Goal: Find specific page/section: Find specific page/section

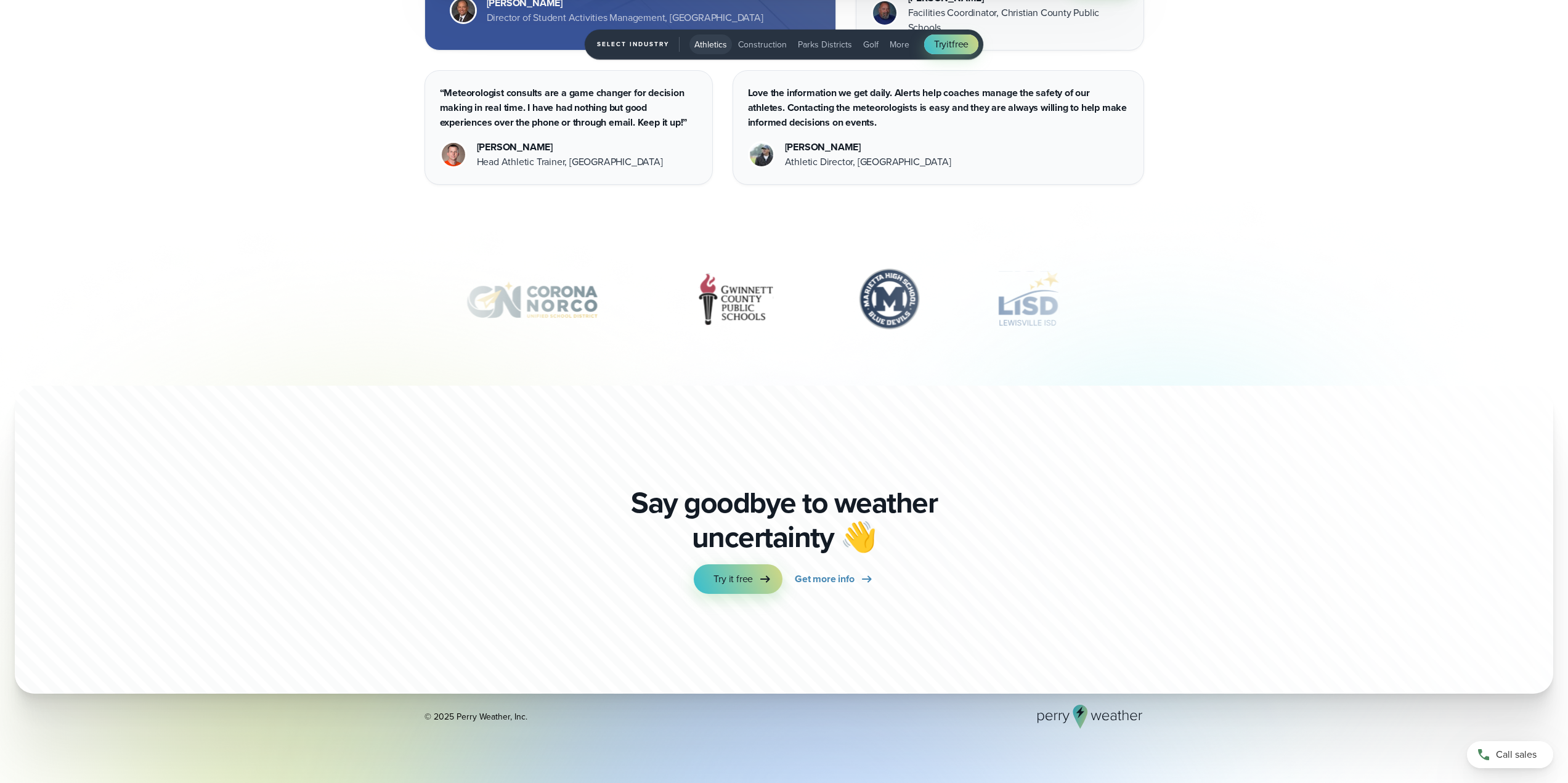
scroll to position [4530, 0]
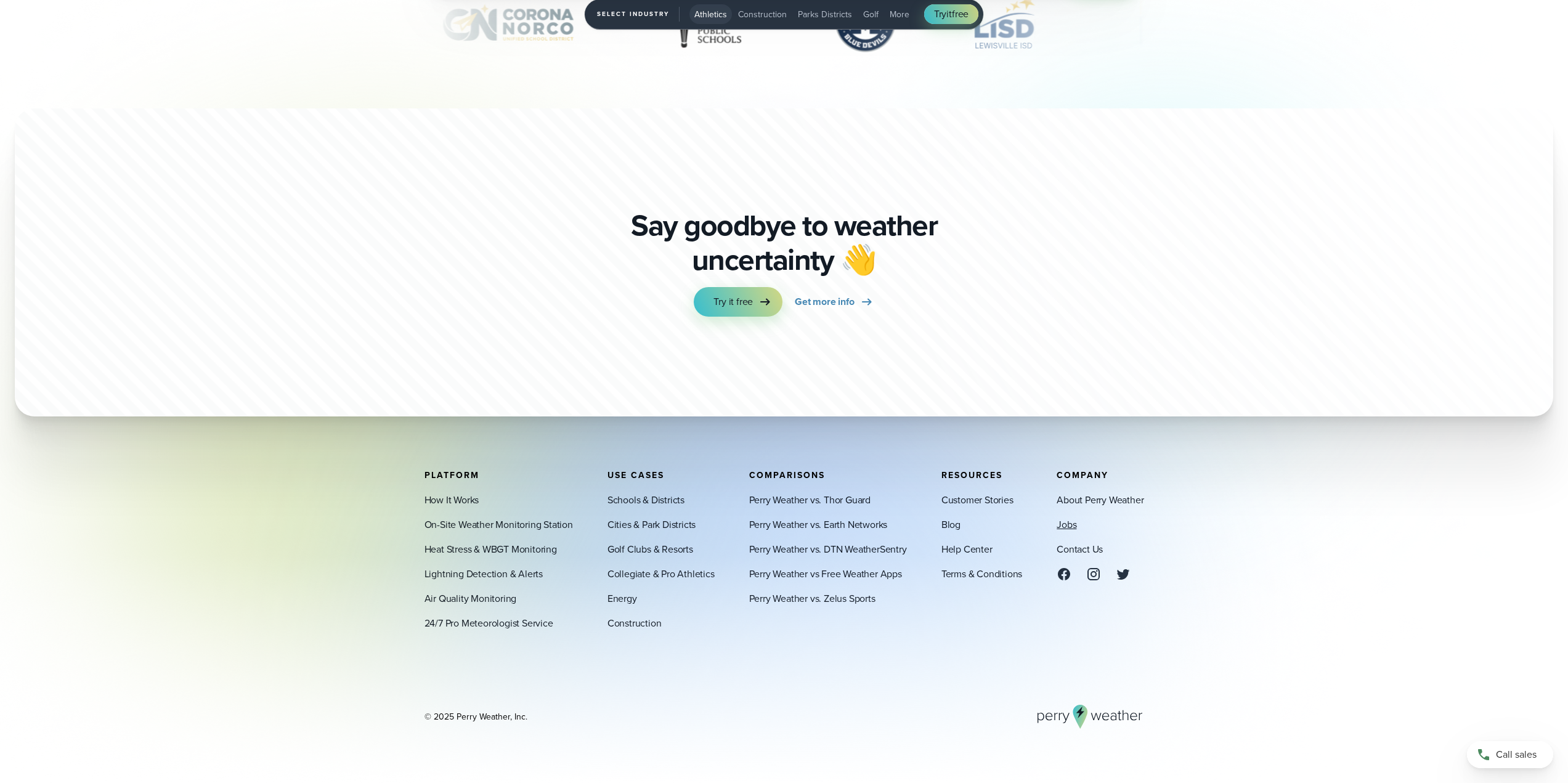
click at [1066, 523] on link "Jobs" at bounding box center [1066, 524] width 19 height 15
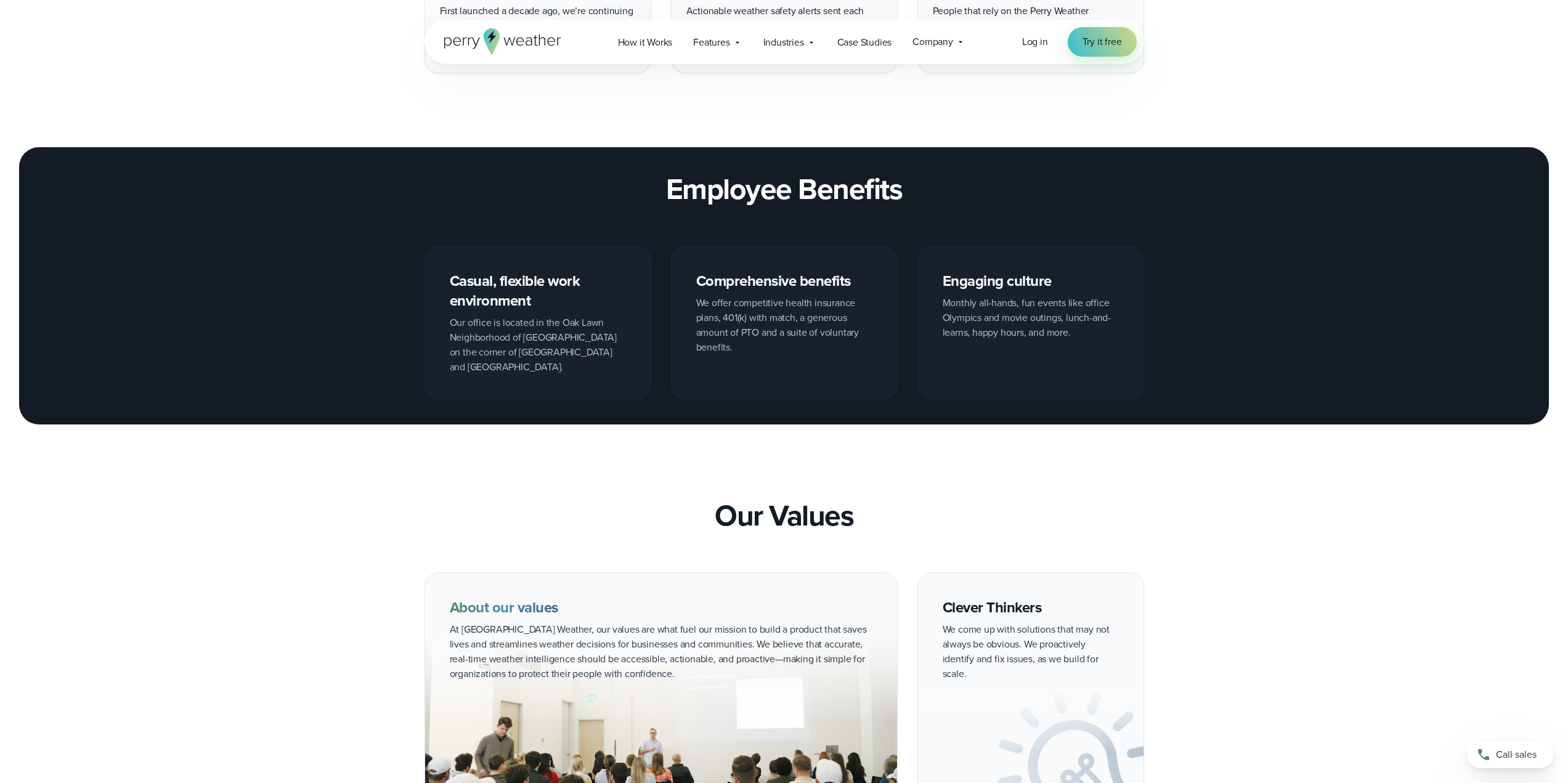
scroll to position [1171, 0]
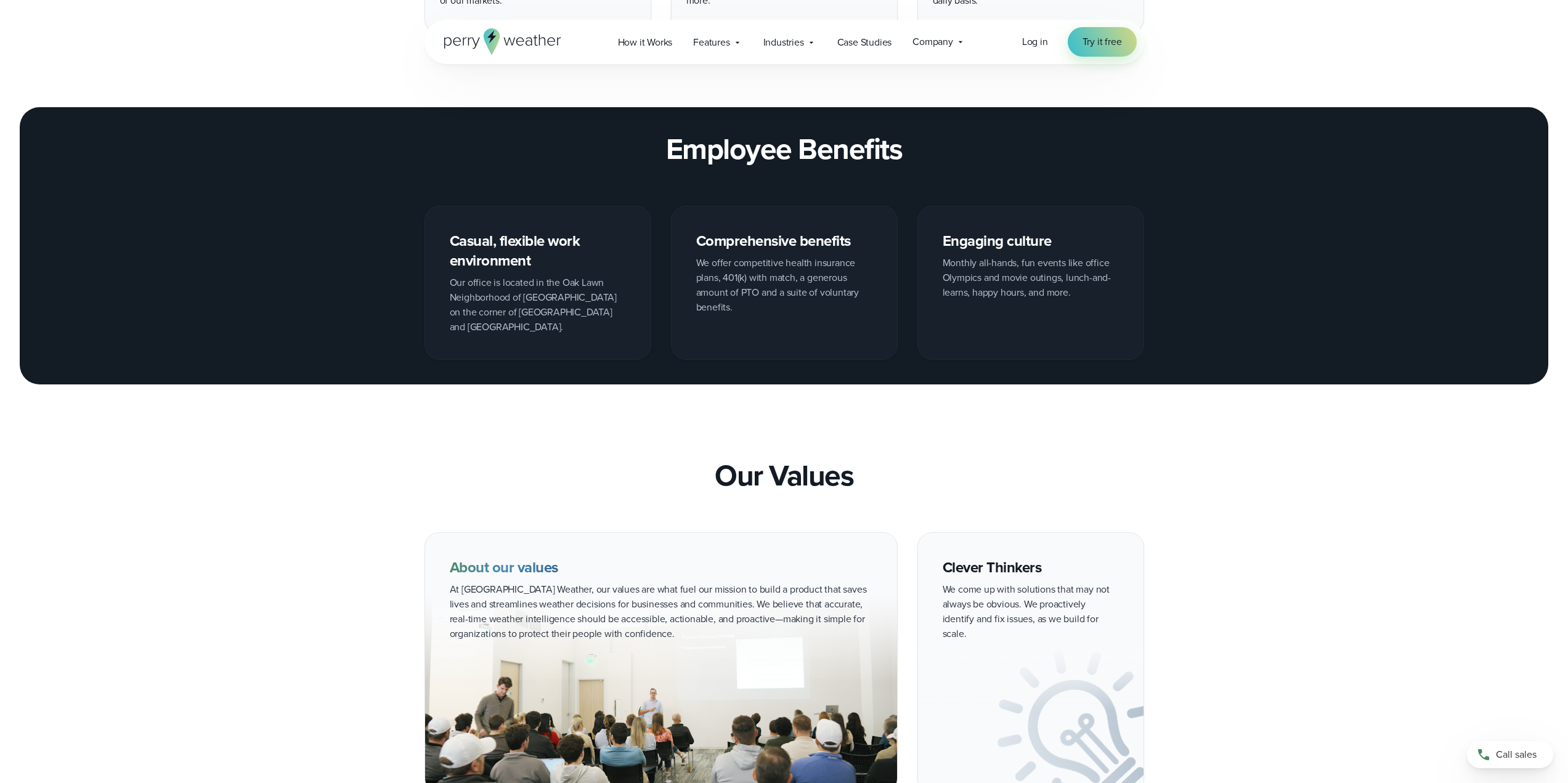
click at [480, 47] on icon at bounding box center [503, 41] width 117 height 26
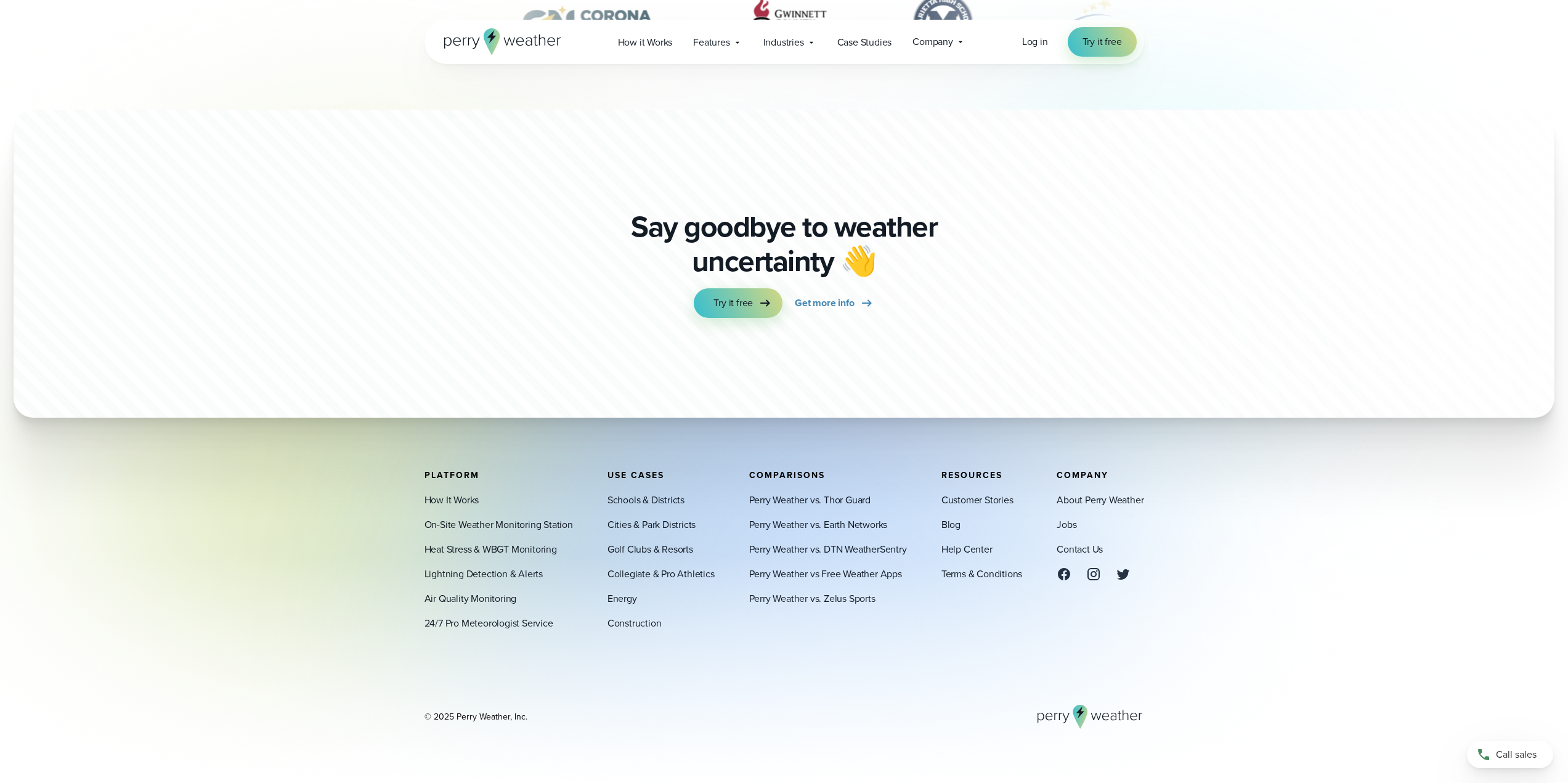
scroll to position [4468, 0]
